Goal: Transaction & Acquisition: Book appointment/travel/reservation

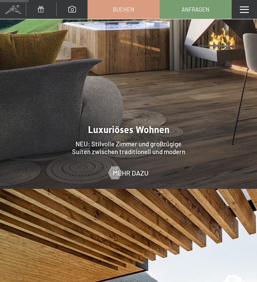
scroll to position [774, 0]
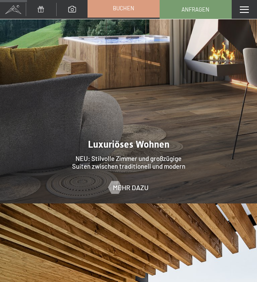
click at [137, 12] on link "Buchen" at bounding box center [123, 8] width 71 height 18
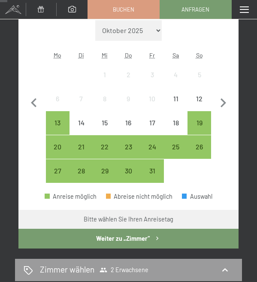
scroll to position [215, 0]
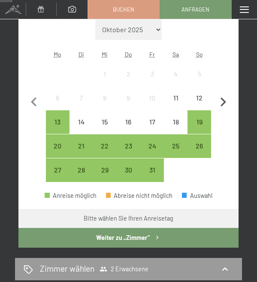
click at [225, 103] on icon "button" at bounding box center [224, 102] width 6 height 9
select select "2025-11-01"
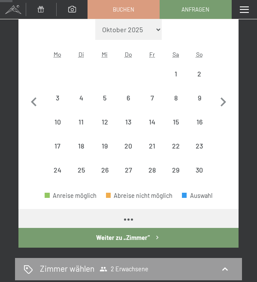
select select "2025-11-01"
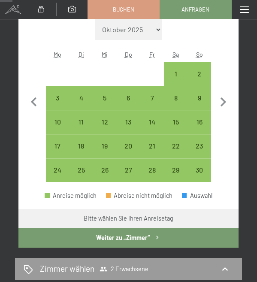
click at [58, 140] on span "Einwilligung Marketing*" at bounding box center [81, 144] width 71 height 9
click at [41, 140] on input "Einwilligung Marketing*" at bounding box center [37, 144] width 9 height 9
click at [58, 147] on span "Einwilligung Marketing*" at bounding box center [81, 144] width 71 height 9
click at [41, 147] on input "Einwilligung Marketing*" at bounding box center [37, 144] width 9 height 9
click at [57, 145] on span "Einwilligung Marketing*" at bounding box center [81, 144] width 71 height 9
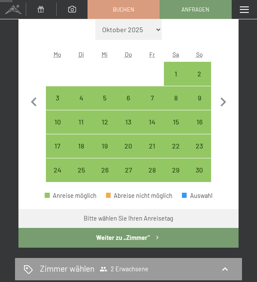
click at [41, 145] on input "Einwilligung Marketing*" at bounding box center [37, 144] width 9 height 9
checkbox input "false"
click at [199, 122] on div "16" at bounding box center [200, 130] width 22 height 22
select select "2025-11-01"
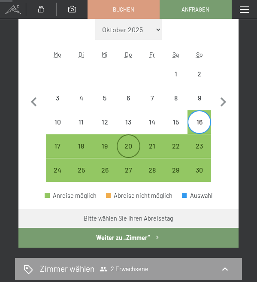
click at [127, 146] on div "20" at bounding box center [129, 154] width 22 height 22
select select "2025-11-01"
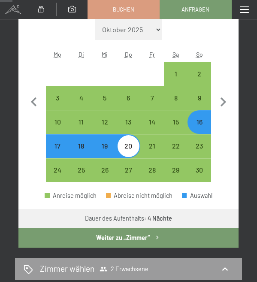
click at [168, 241] on button "Weiter zu „Zimmer“" at bounding box center [128, 238] width 221 height 20
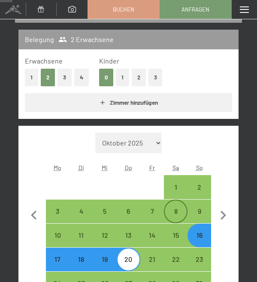
select select "2025-11-01"
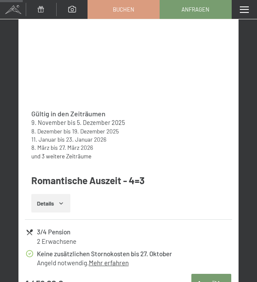
scroll to position [445, 0]
